Goal: Navigation & Orientation: Find specific page/section

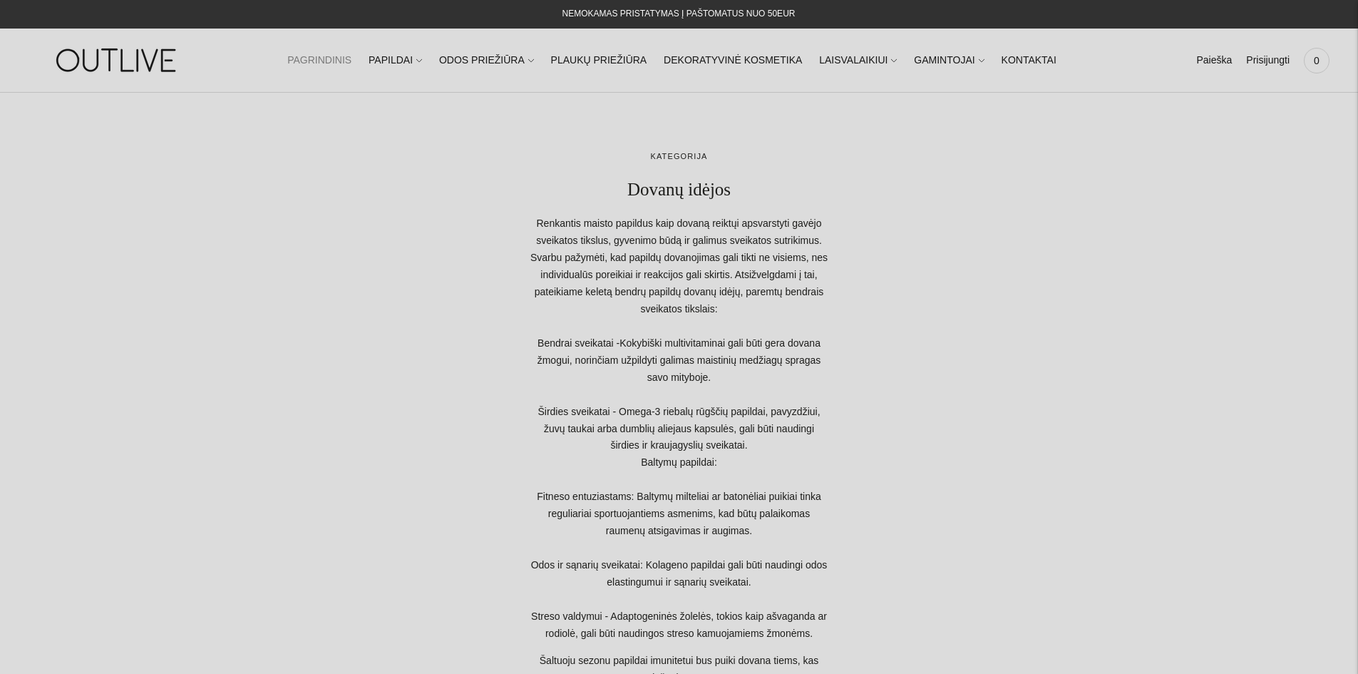
click at [351, 55] on link "PAGRINDINIS" at bounding box center [319, 60] width 64 height 31
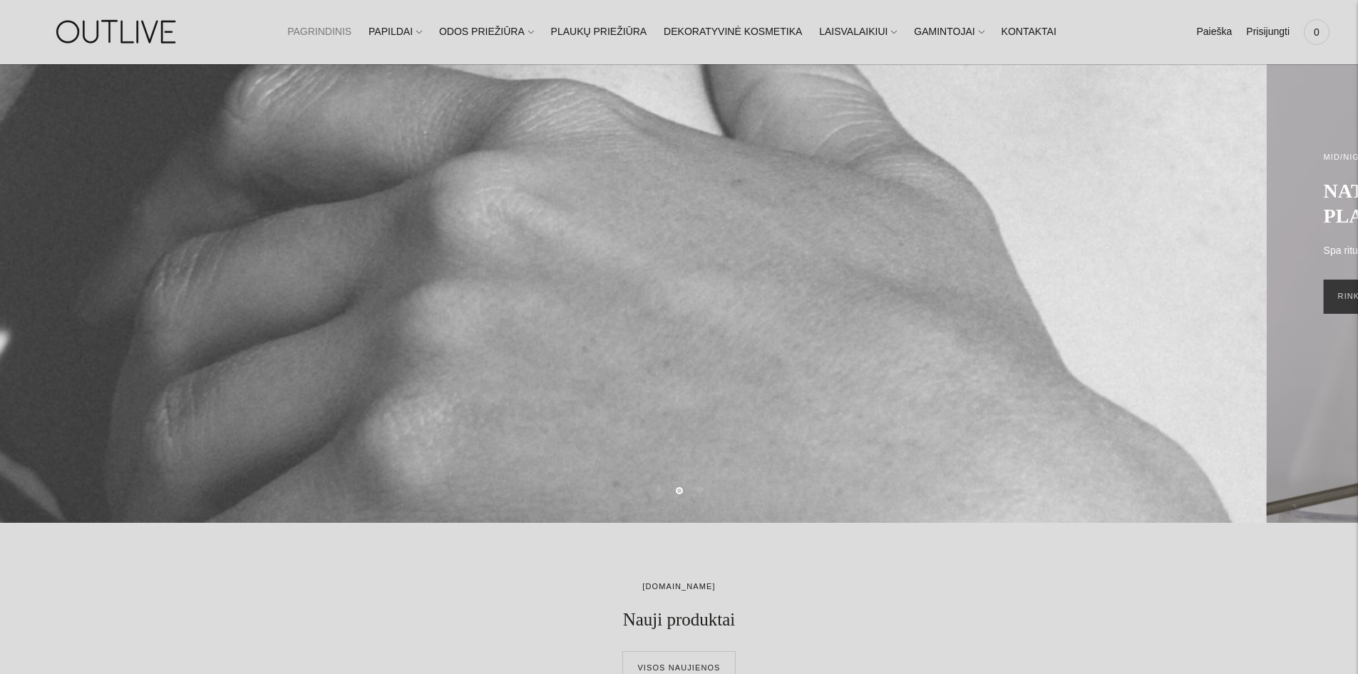
scroll to position [143, 0]
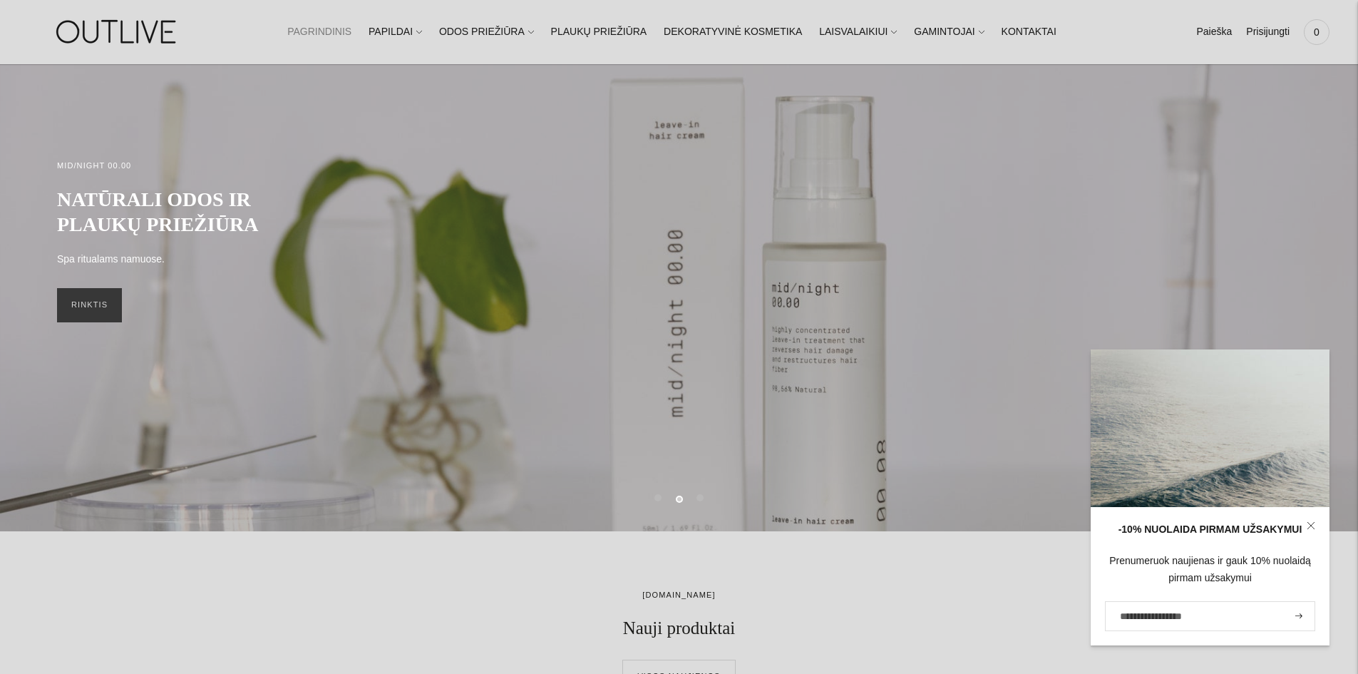
click at [1315, 523] on link at bounding box center [1311, 525] width 37 height 37
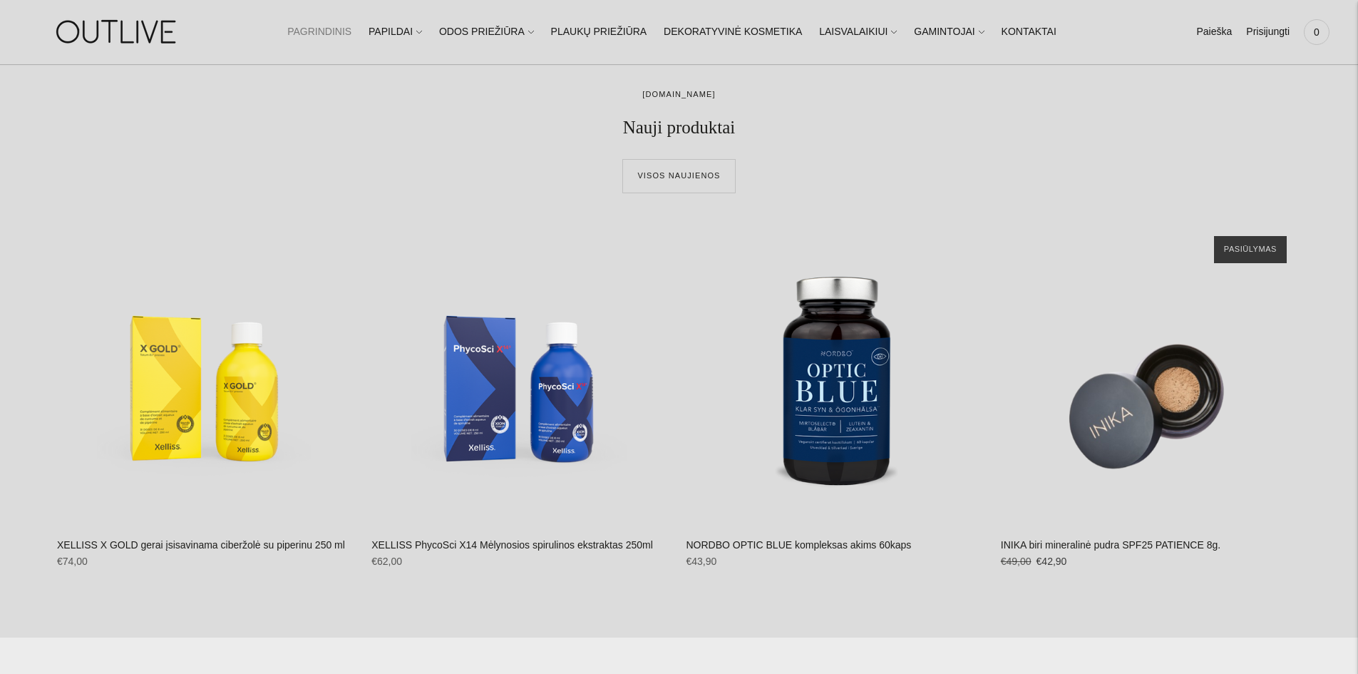
scroll to position [642, 0]
click at [118, 19] on img at bounding box center [118, 31] width 178 height 49
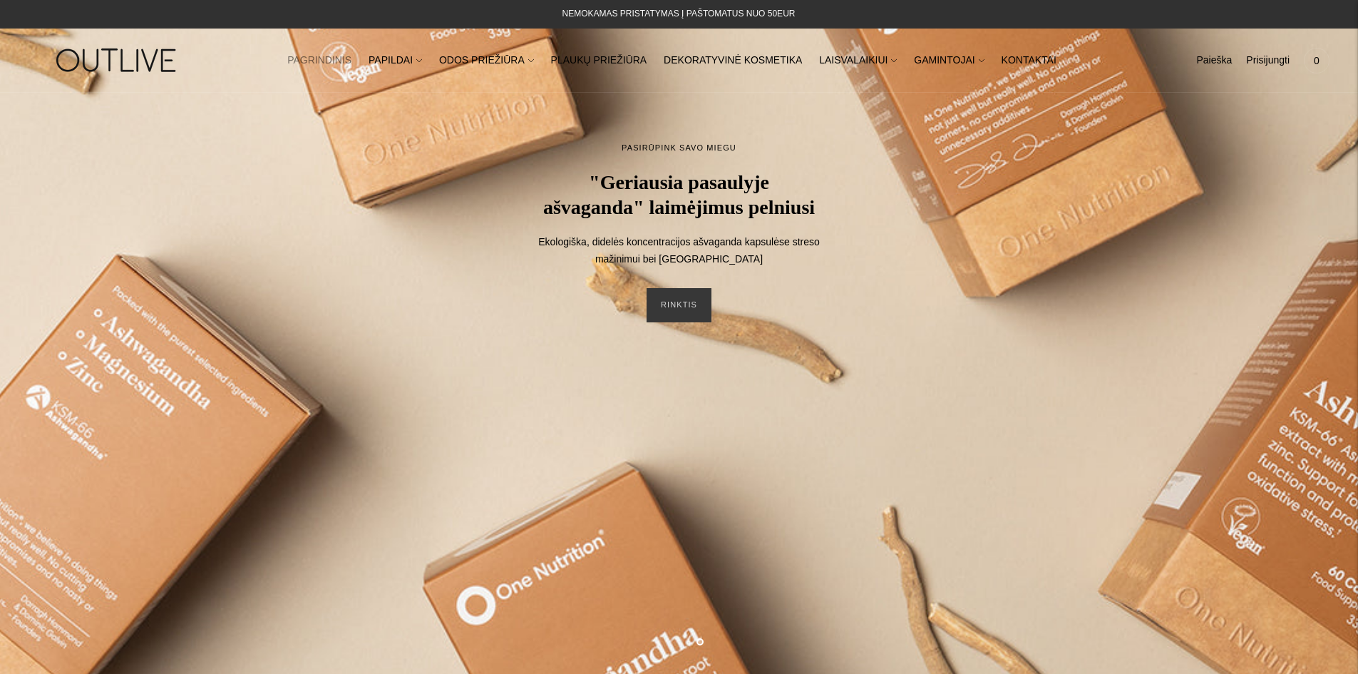
click at [878, 63] on ul "PAGRINDINIS PAPILDAI Visi papildai Antioksidantai Dirbantiems ofise Ekologiška …" at bounding box center [671, 60] width 769 height 31
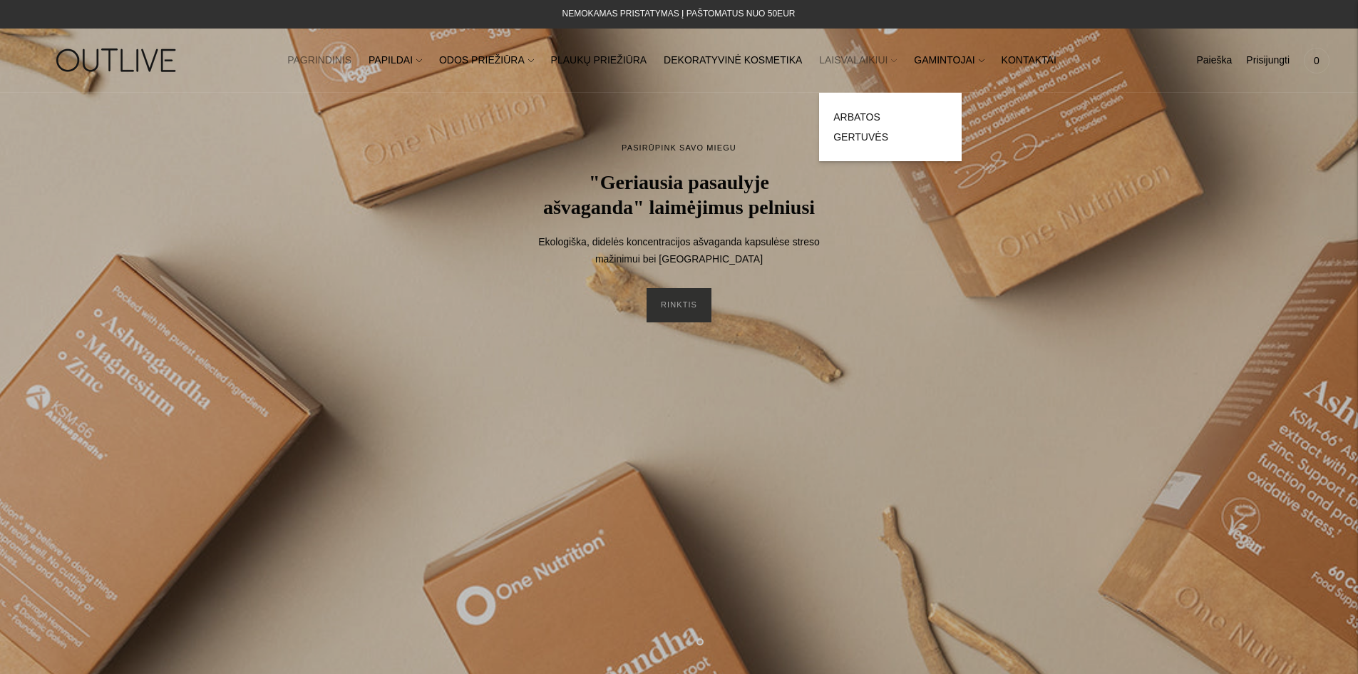
click at [871, 62] on link "LAISVALAIKIUI" at bounding box center [858, 60] width 78 height 31
click at [768, 53] on link "DEKORATYVINĖ KOSMETIKA" at bounding box center [733, 60] width 138 height 31
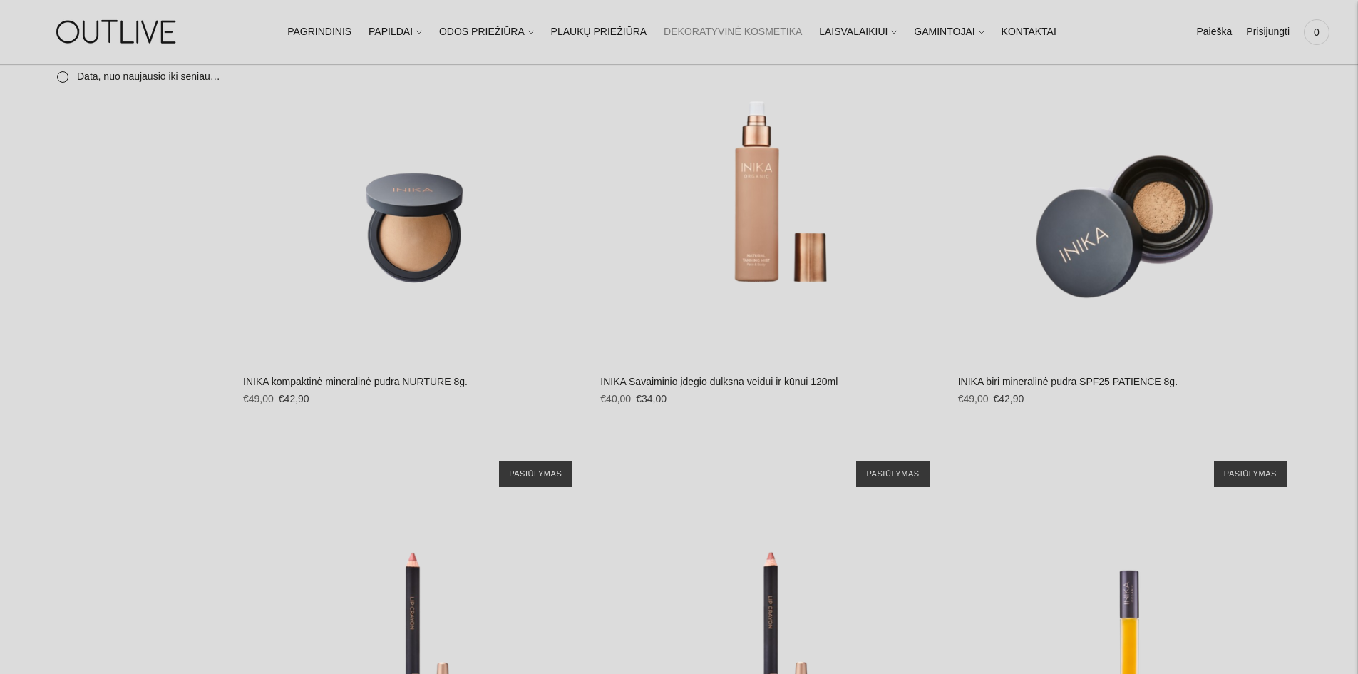
scroll to position [987, 0]
